Goal: Task Accomplishment & Management: Manage account settings

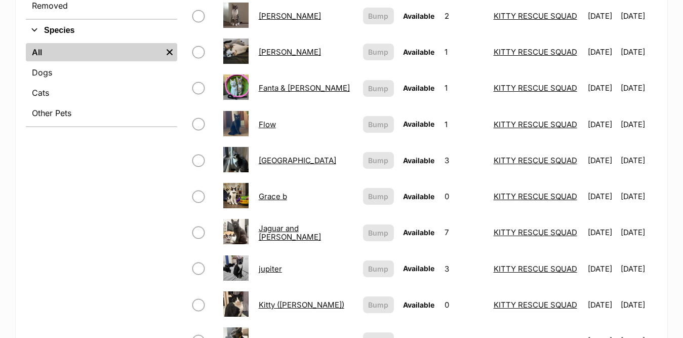
scroll to position [405, 0]
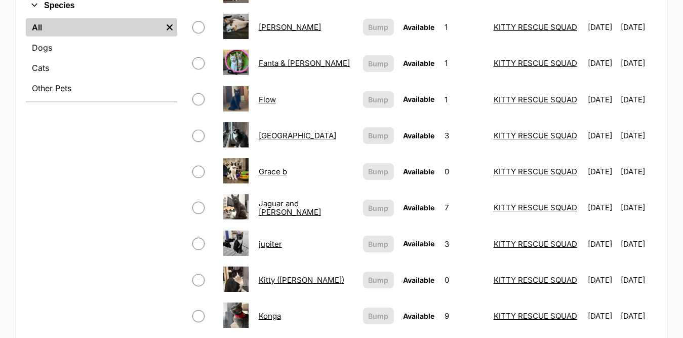
click at [266, 242] on link "jupiter" at bounding box center [270, 244] width 23 height 10
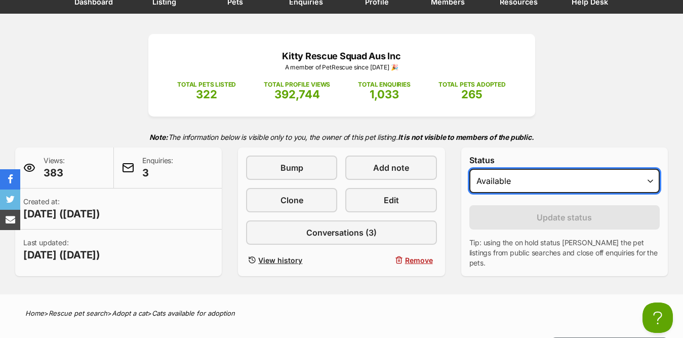
click at [650, 184] on select "Draft - not available as listing has enquires Available On hold Adopted" at bounding box center [565, 181] width 190 height 24
select select "rehomed"
click at [470, 169] on select "Draft - not available as listing has enquires Available On hold Adopted" at bounding box center [565, 181] width 190 height 24
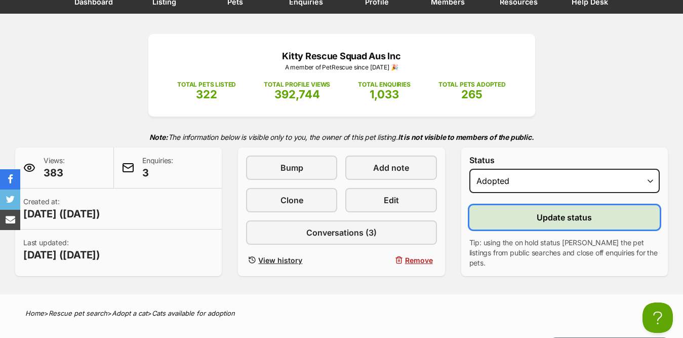
click at [513, 218] on button "Update status" at bounding box center [565, 217] width 190 height 24
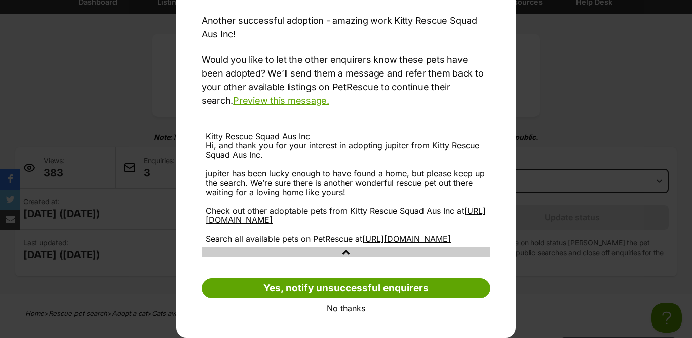
scroll to position [115, 0]
click at [342, 308] on link "No thanks" at bounding box center [346, 307] width 289 height 9
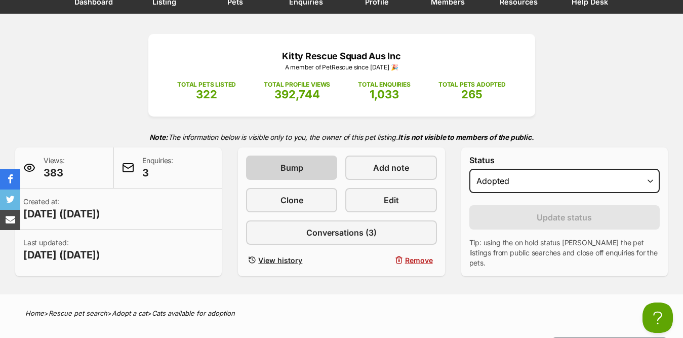
scroll to position [0, 0]
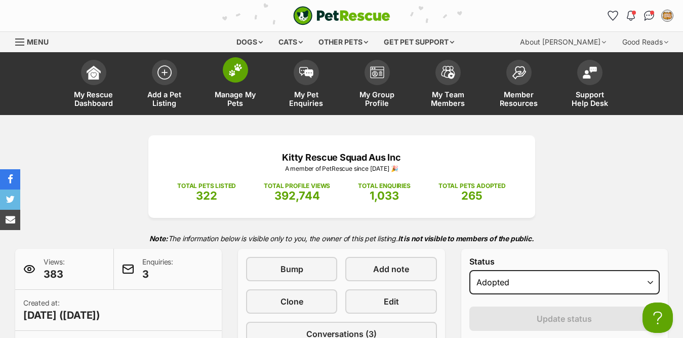
click at [236, 75] on img at bounding box center [235, 69] width 14 height 13
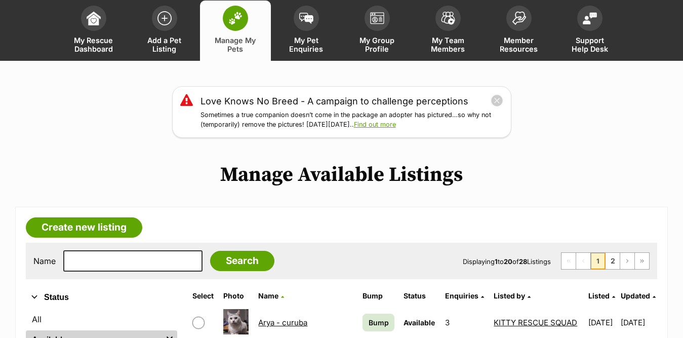
scroll to position [51, 0]
